Goal: Task Accomplishment & Management: Manage account settings

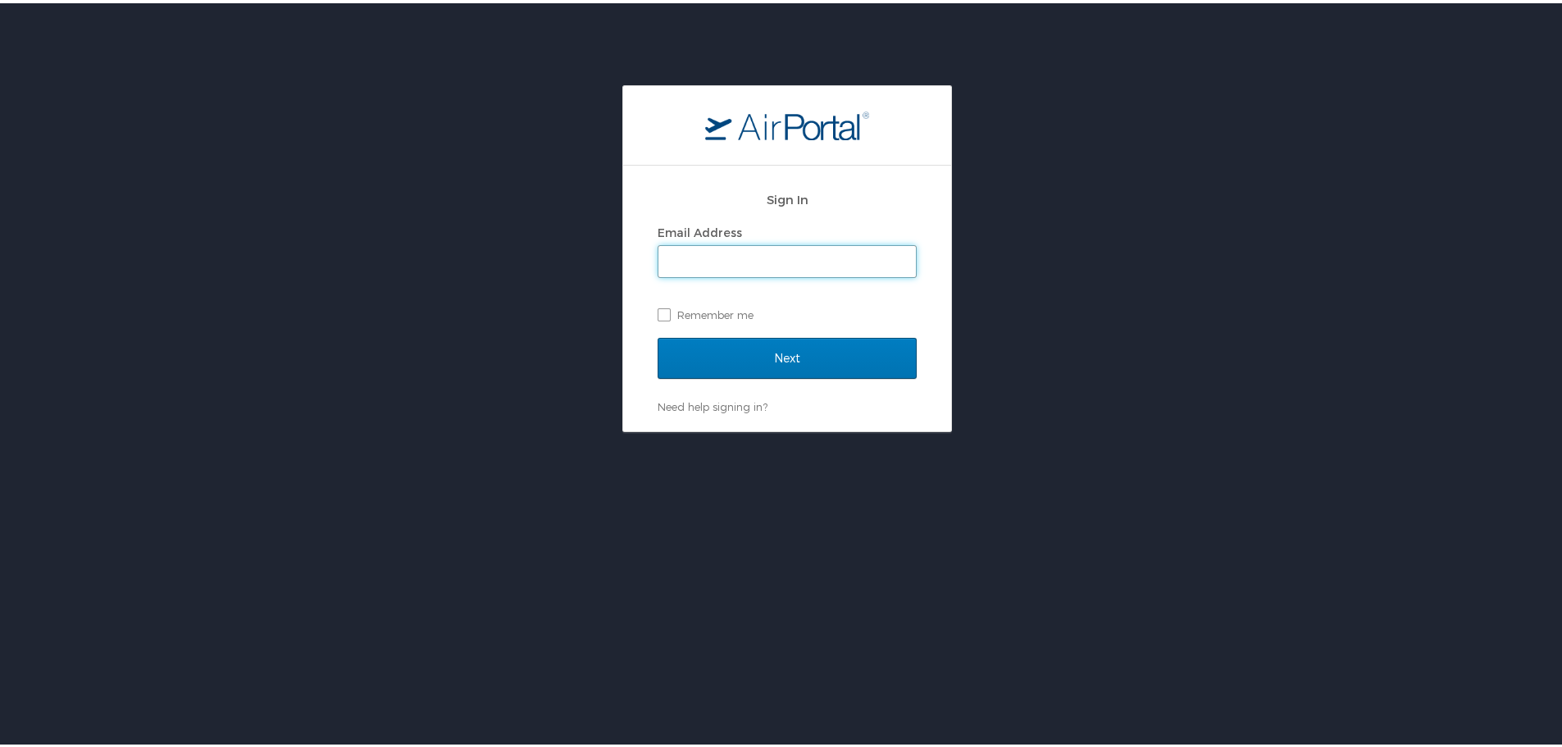
click at [675, 248] on input "Email Address" at bounding box center [786, 258] width 257 height 31
type input "[PERSON_NAME][EMAIL_ADDRESS][PERSON_NAME][DOMAIN_NAME]"
click at [658, 335] on input "Next" at bounding box center [787, 355] width 259 height 41
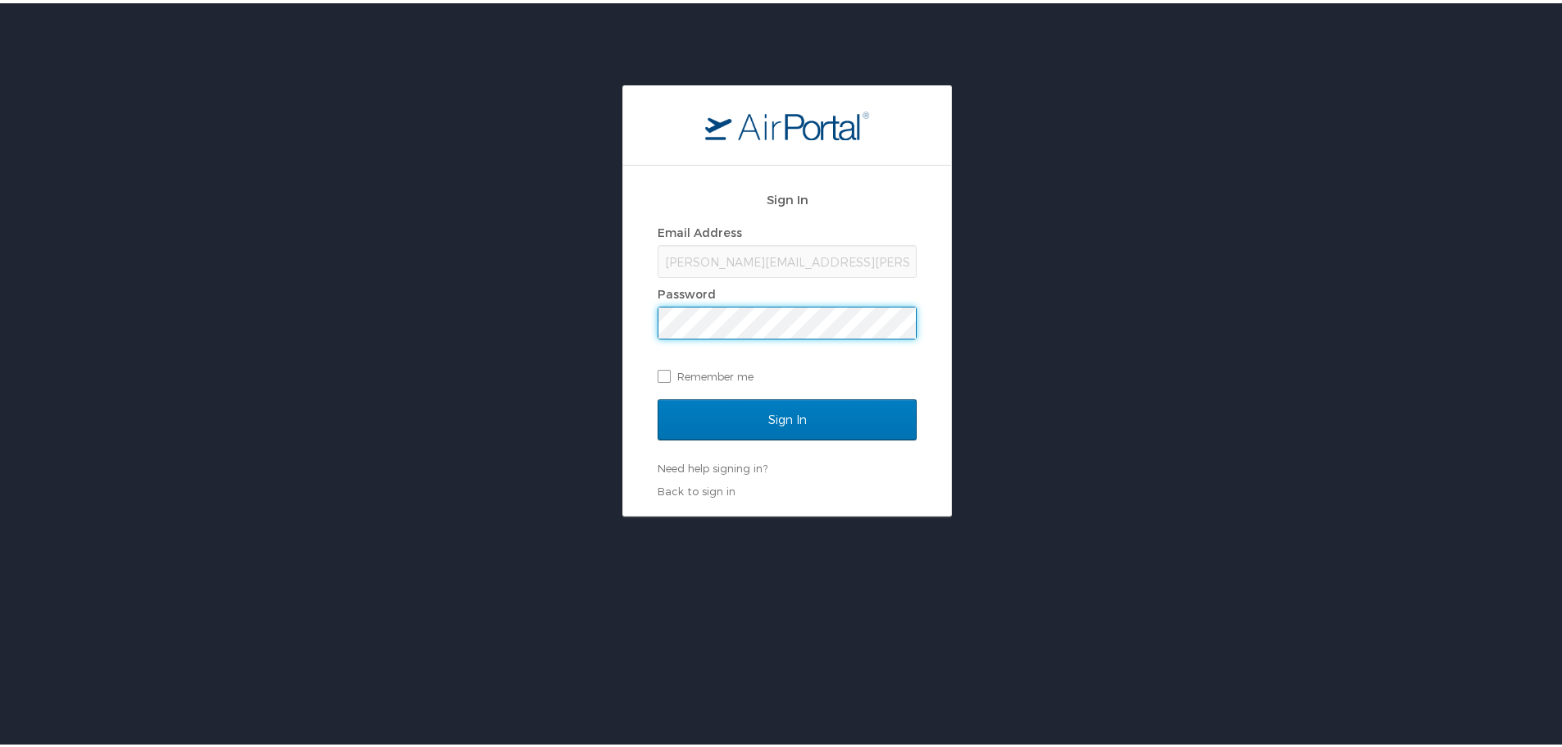
click at [658, 396] on input "Sign In" at bounding box center [787, 416] width 259 height 41
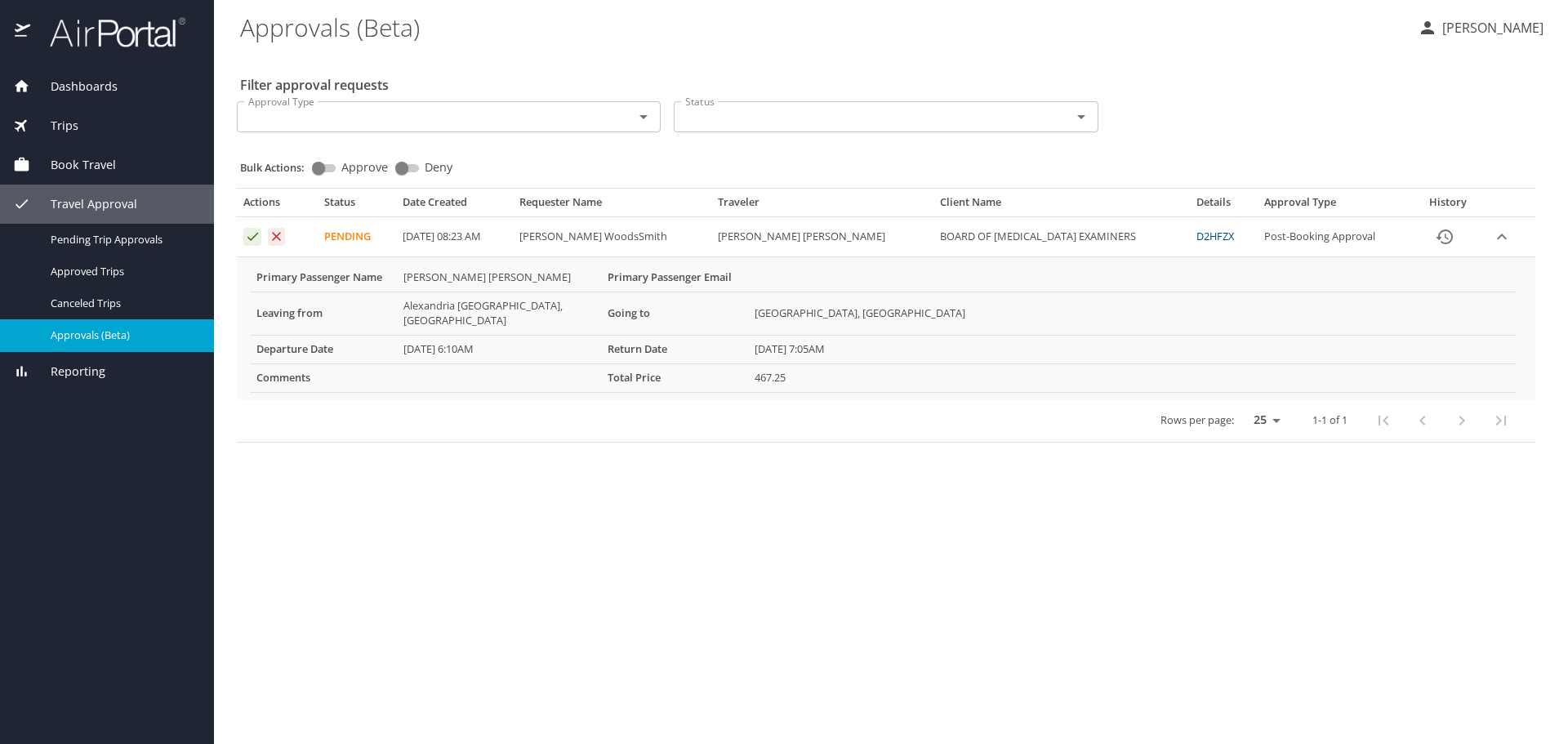
click at [1196, 233] on link "D2HFZX" at bounding box center [1215, 236] width 38 height 15
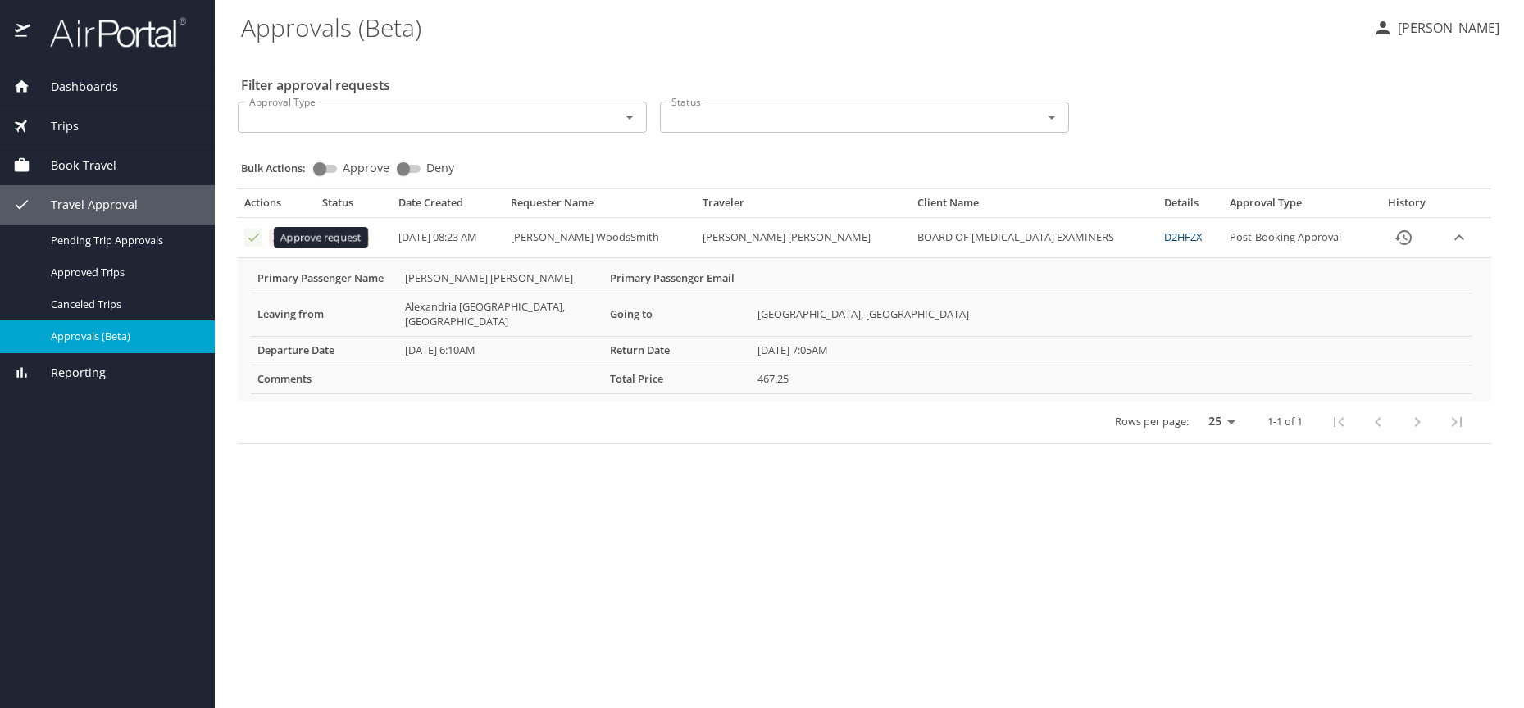
click at [255, 239] on icon "Approval table" at bounding box center [254, 238] width 16 height 16
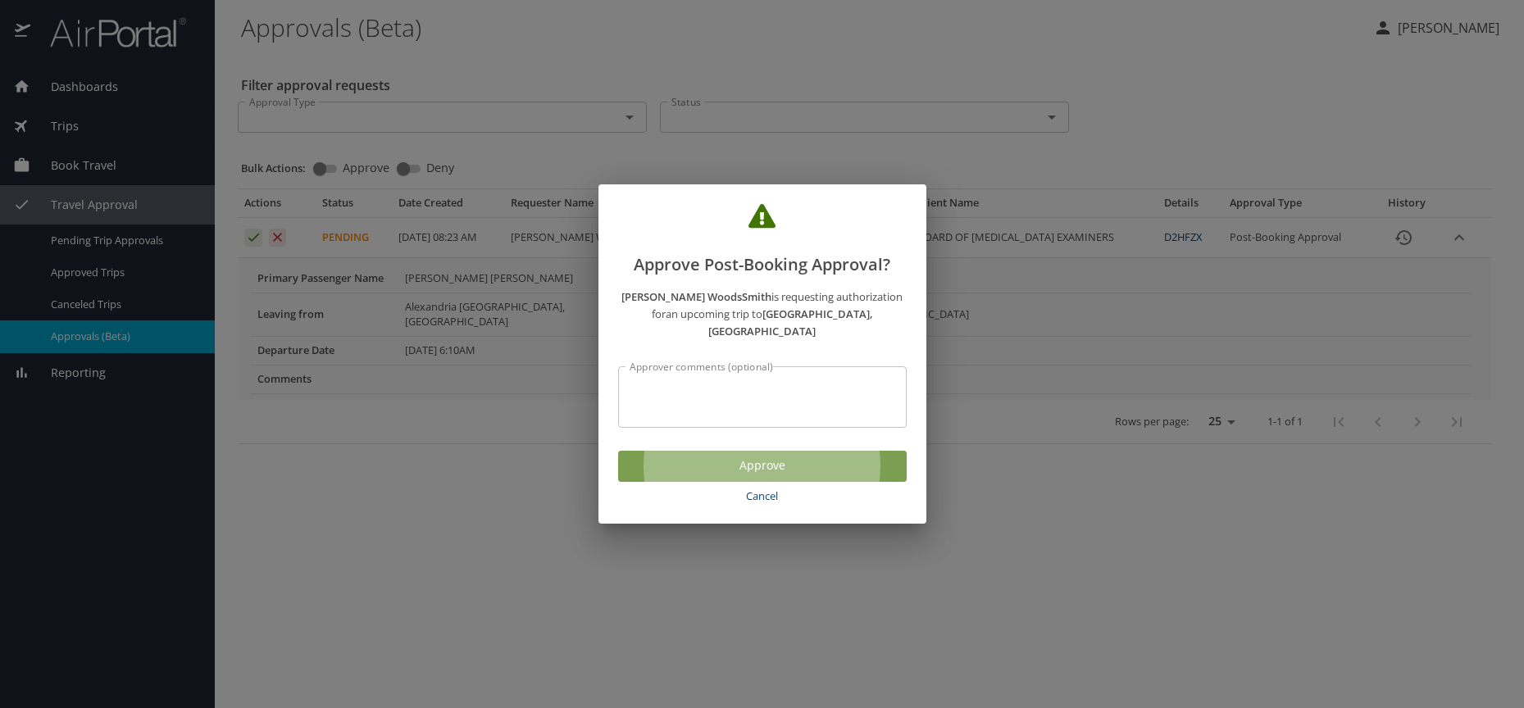
click at [680, 457] on span "Approve" at bounding box center [762, 466] width 262 height 20
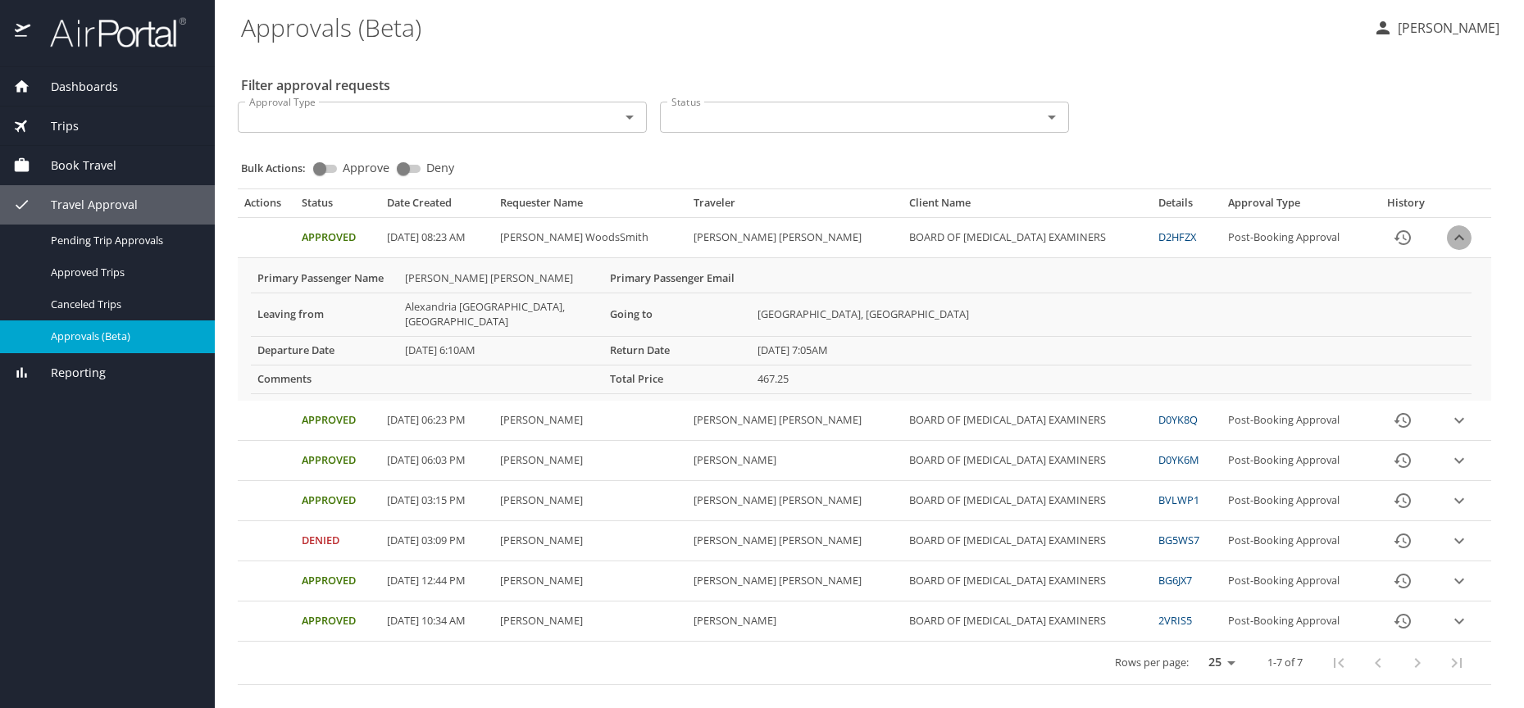
click at [1464, 233] on icon "expand row" at bounding box center [1460, 238] width 20 height 20
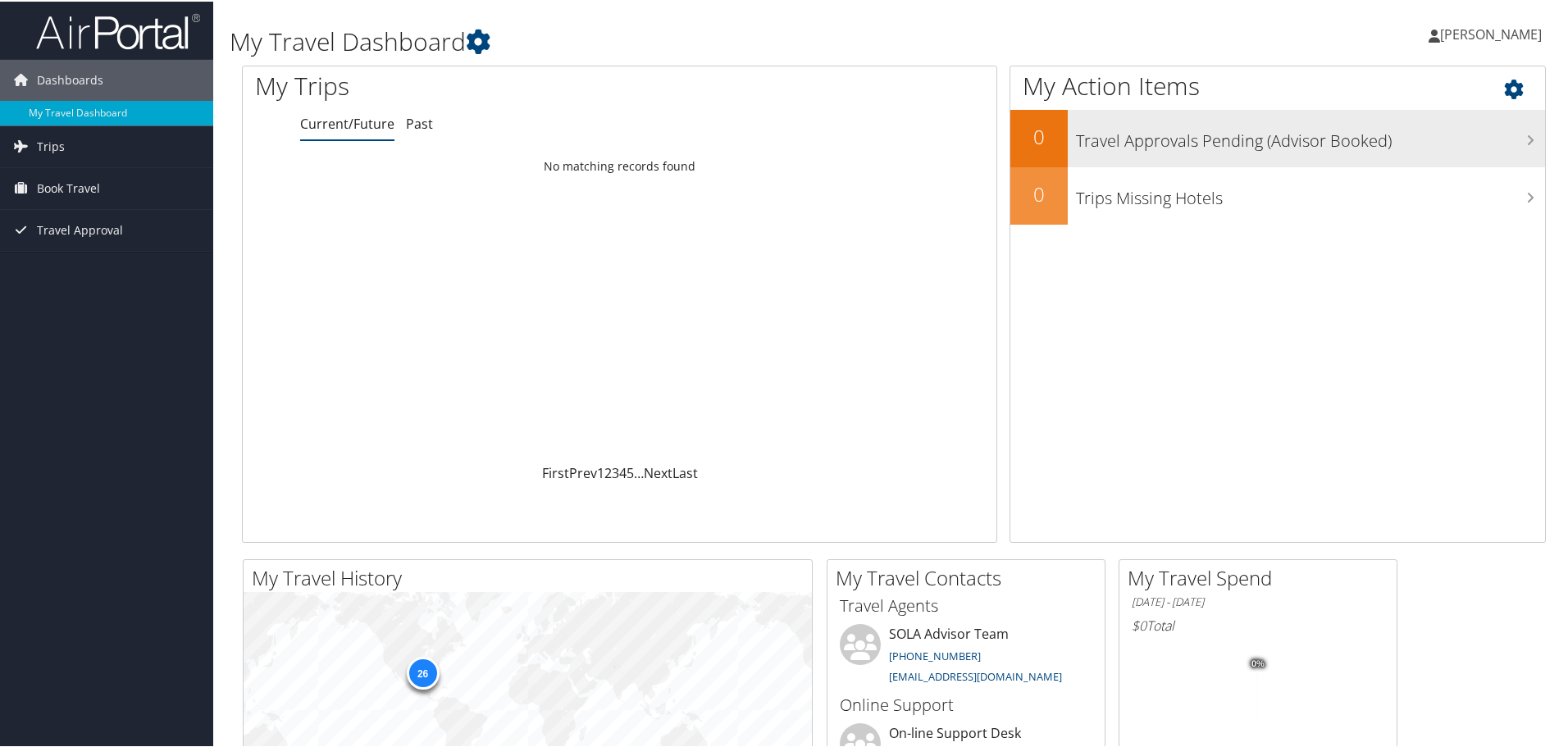
click at [1283, 137] on h3 "Travel Approvals Pending (Advisor Booked)" at bounding box center [1310, 135] width 469 height 31
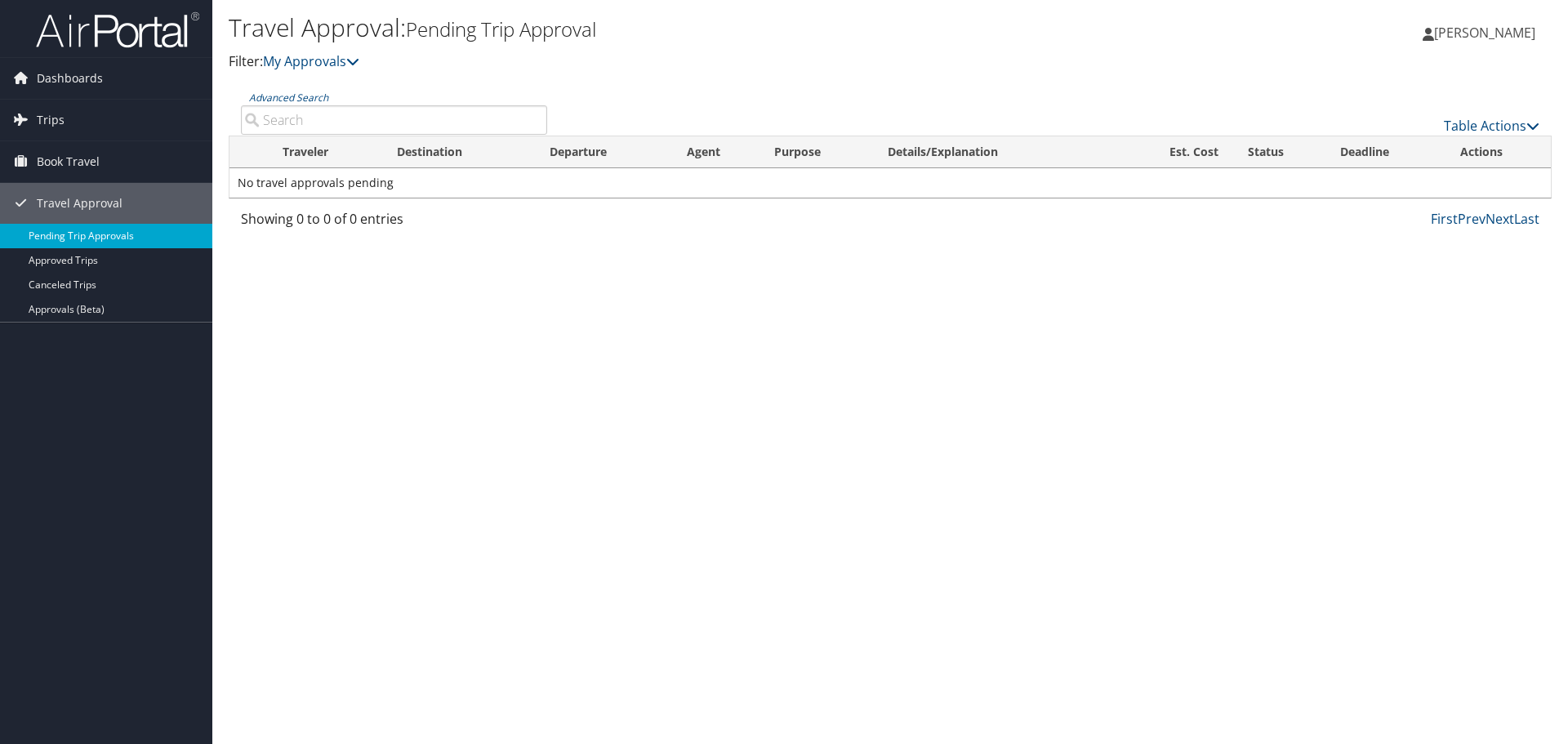
click at [70, 240] on link "Pending Trip Approvals" at bounding box center [106, 236] width 212 height 25
click at [1499, 129] on link "Table Actions" at bounding box center [1492, 125] width 96 height 18
click at [1499, 129] on div at bounding box center [784, 372] width 1568 height 744
click at [1495, 39] on span "[PERSON_NAME]" at bounding box center [1485, 33] width 102 height 18
click at [1044, 305] on div "Travel Approval: Pending Trip Approval Filter: My Approvals JAIME MONIC JAIME M…" at bounding box center [890, 372] width 1356 height 744
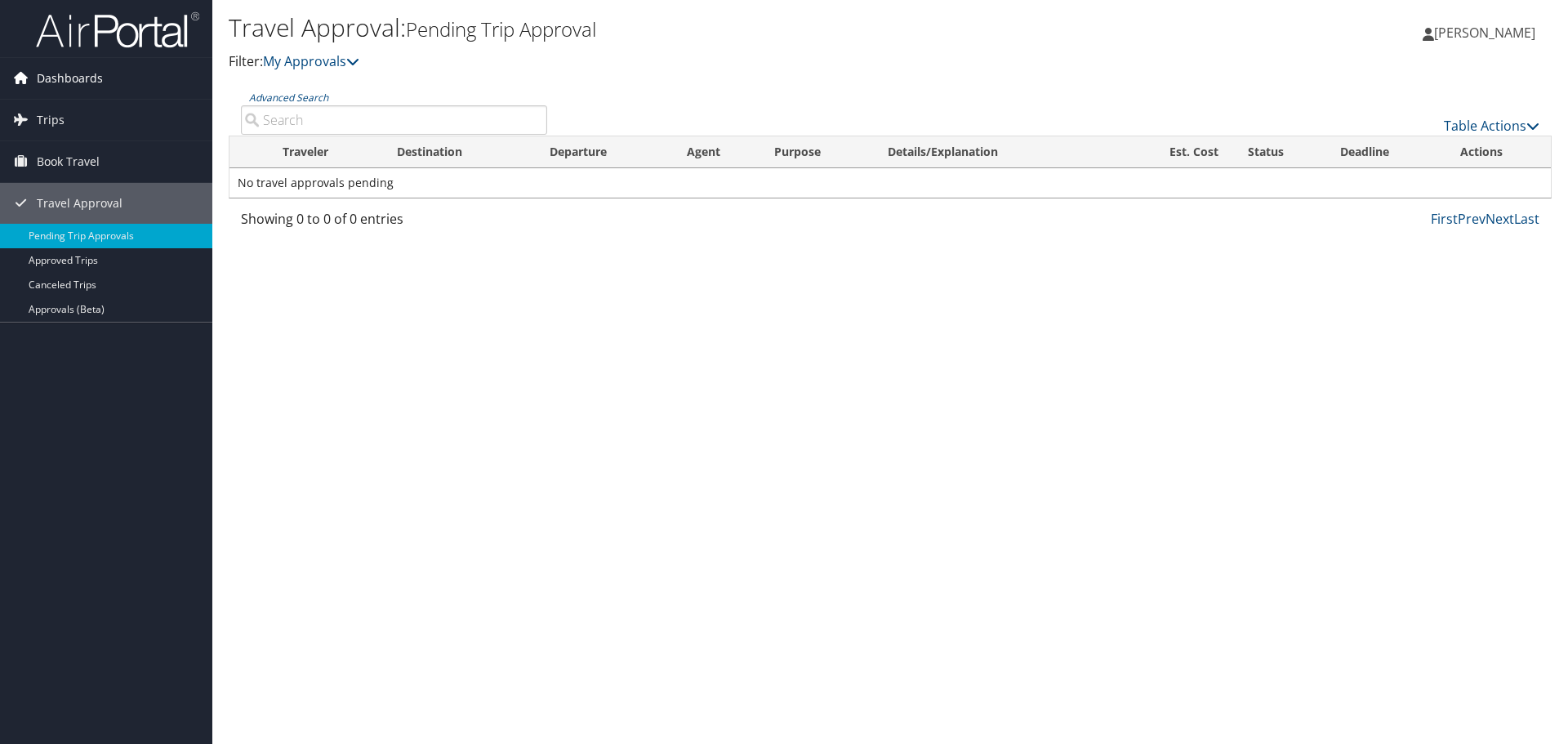
click at [55, 75] on span "Dashboards" at bounding box center [70, 78] width 66 height 41
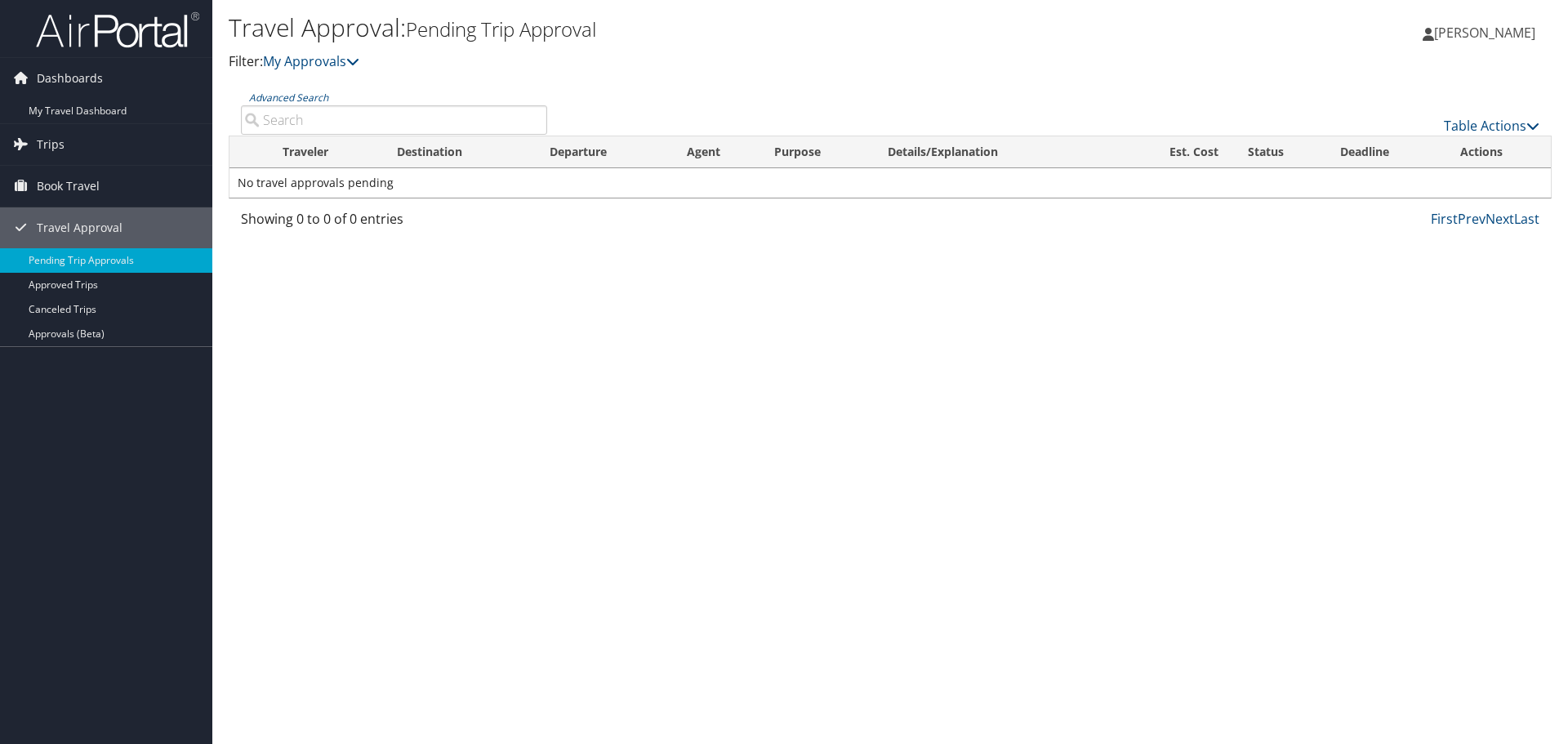
click at [1484, 37] on span "[PERSON_NAME]" at bounding box center [1485, 33] width 102 height 18
click at [1397, 110] on link "Travel Agency Contacts" at bounding box center [1443, 118] width 182 height 28
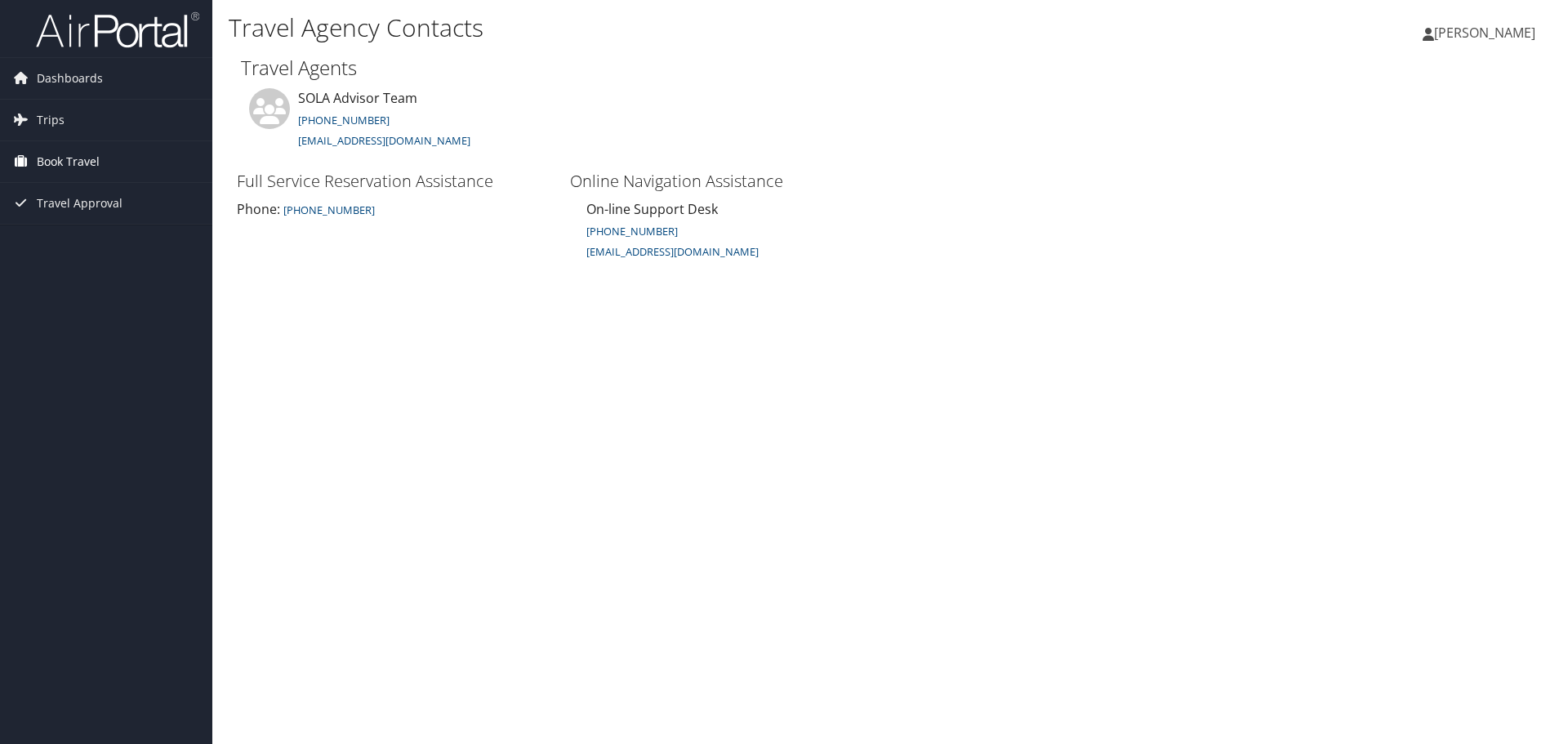
click at [60, 162] on span "Book Travel" at bounding box center [68, 161] width 63 height 41
click at [66, 215] on link "Book/Manage Online Trips" at bounding box center [106, 218] width 212 height 25
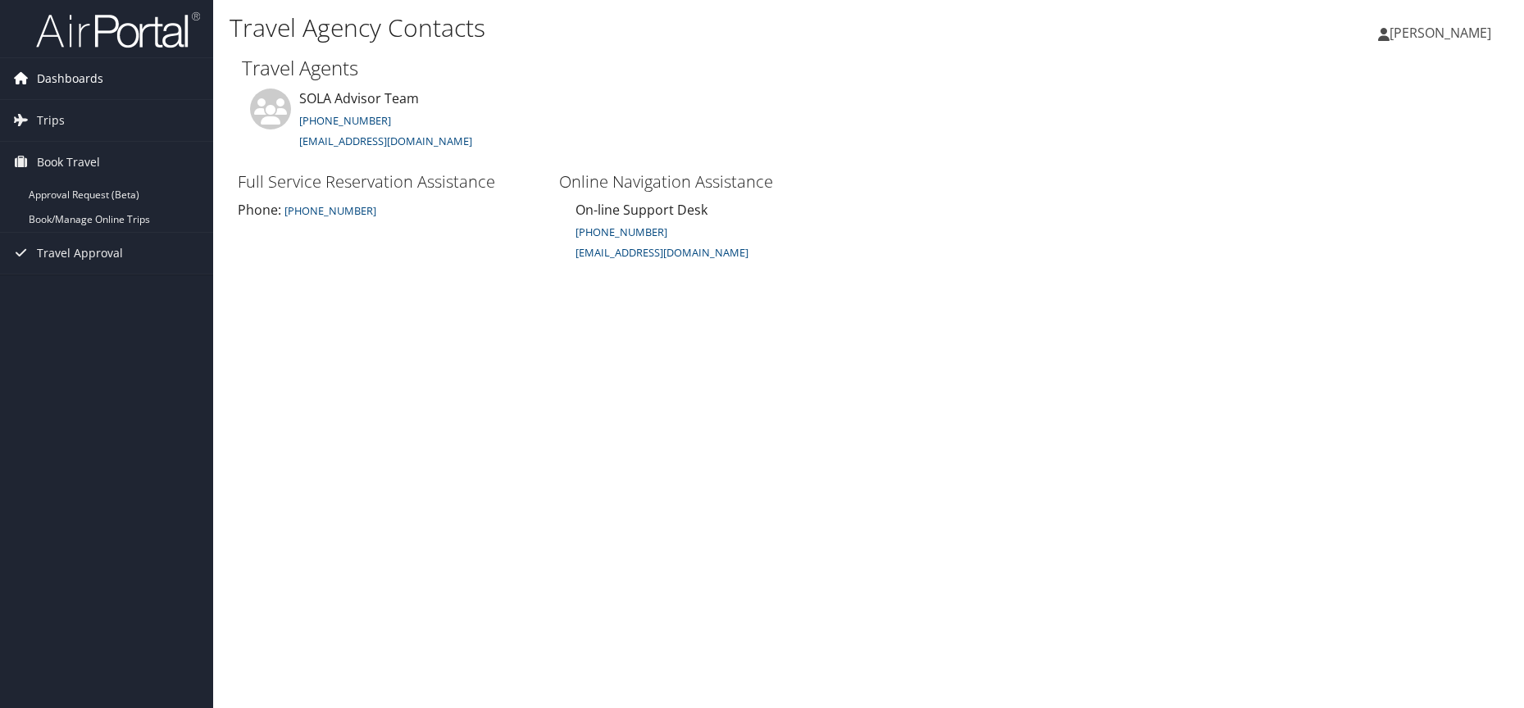
click at [45, 82] on span "Dashboards" at bounding box center [70, 78] width 66 height 41
